Goal: Go to known website: Access a specific website the user already knows

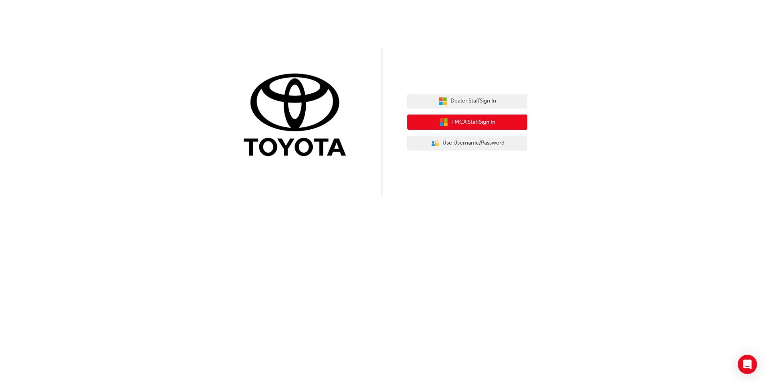
click at [483, 121] on span "TMCA Staff Sign In" at bounding box center [473, 122] width 44 height 9
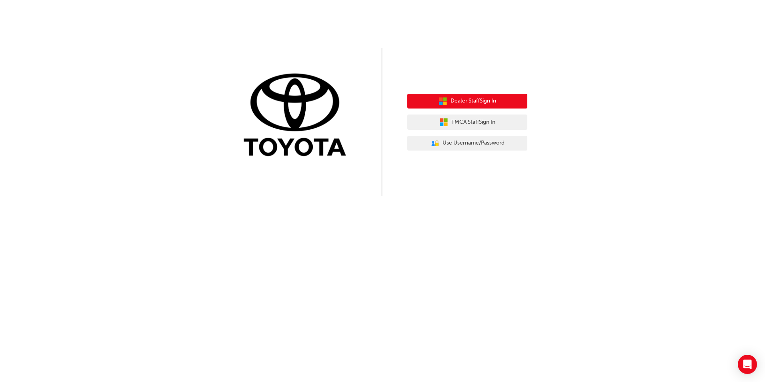
click at [465, 104] on span "Dealer Staff Sign In" at bounding box center [474, 100] width 46 height 9
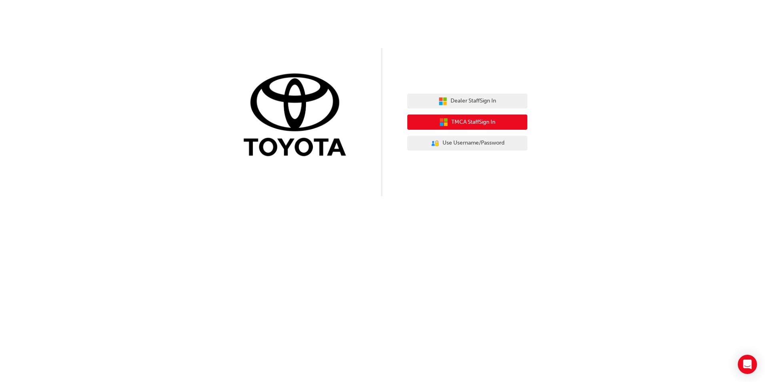
click at [484, 124] on span "TMCA Staff Sign In" at bounding box center [473, 122] width 44 height 9
